Goal: Transaction & Acquisition: Purchase product/service

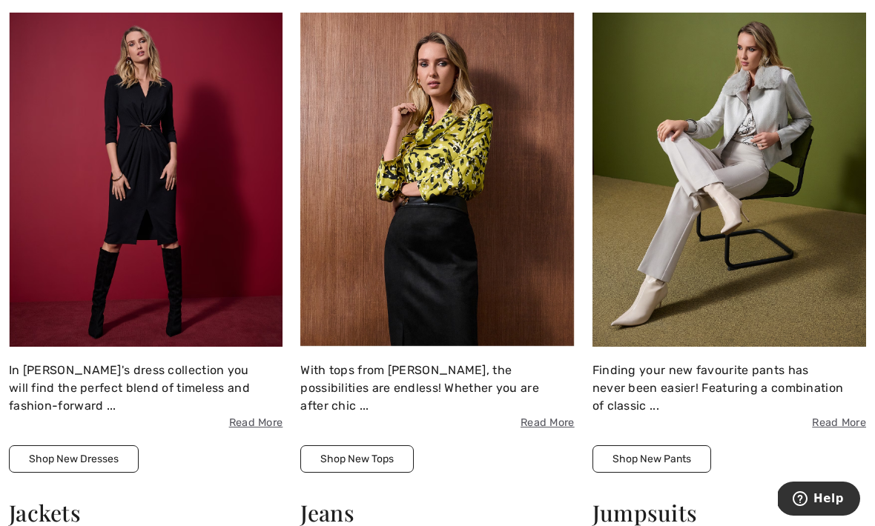
scroll to position [1162, 0]
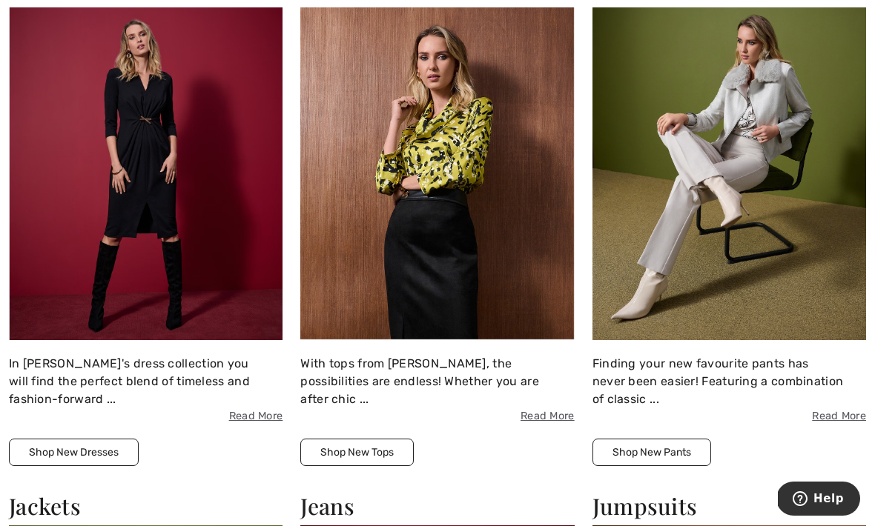
click at [673, 444] on button "Shop New Pants" at bounding box center [651, 452] width 119 height 27
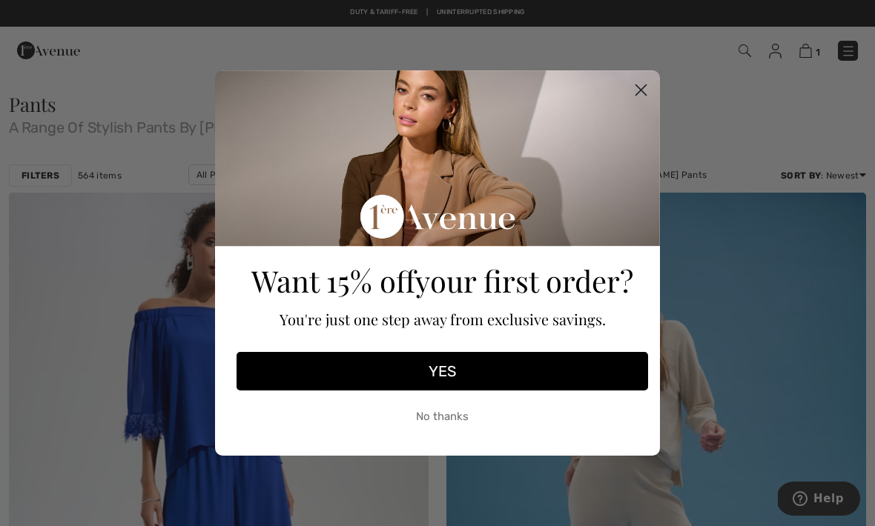
click at [645, 99] on circle "Close dialog" at bounding box center [641, 90] width 24 height 24
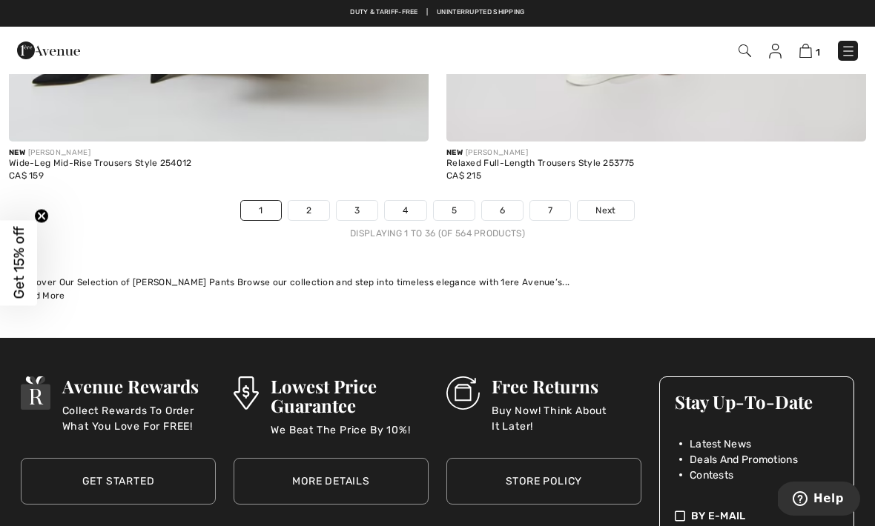
scroll to position [13007, 0]
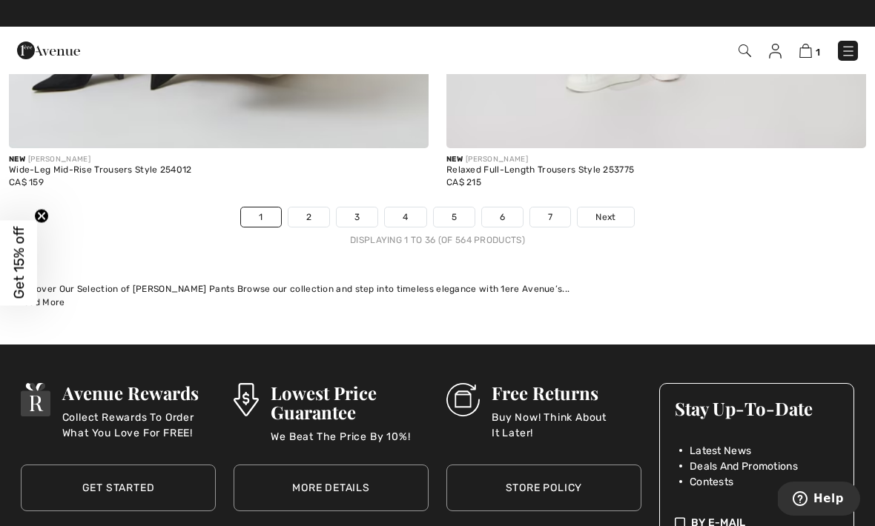
click at [618, 208] on link "Next" at bounding box center [606, 217] width 56 height 19
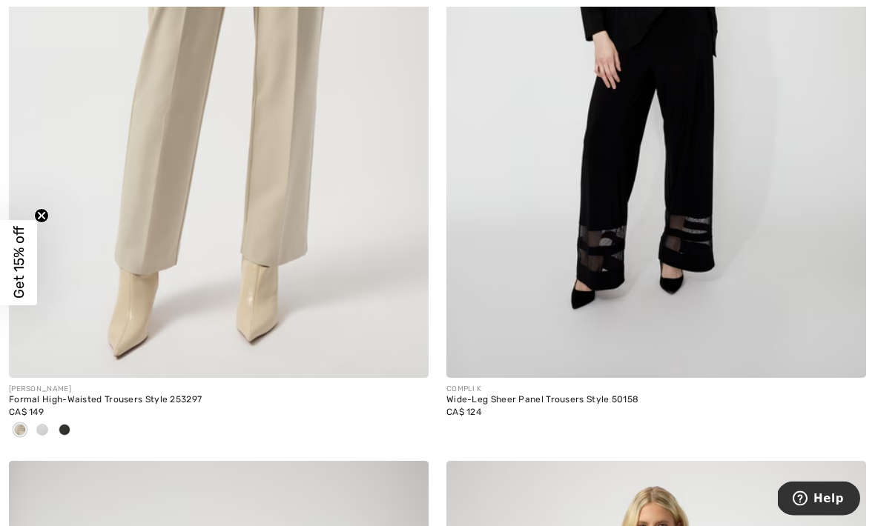
scroll to position [9976, 0]
click at [45, 427] on div at bounding box center [42, 431] width 22 height 24
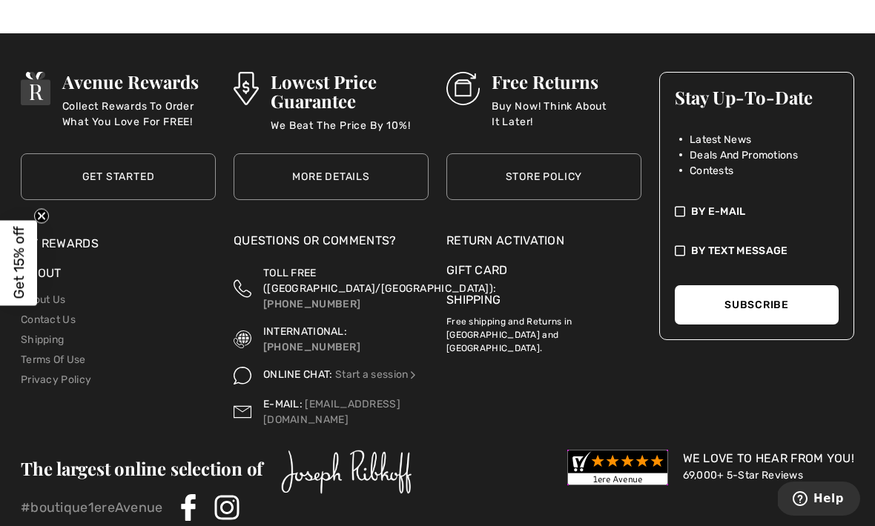
scroll to position [13317, 0]
